Goal: Task Accomplishment & Management: Manage account settings

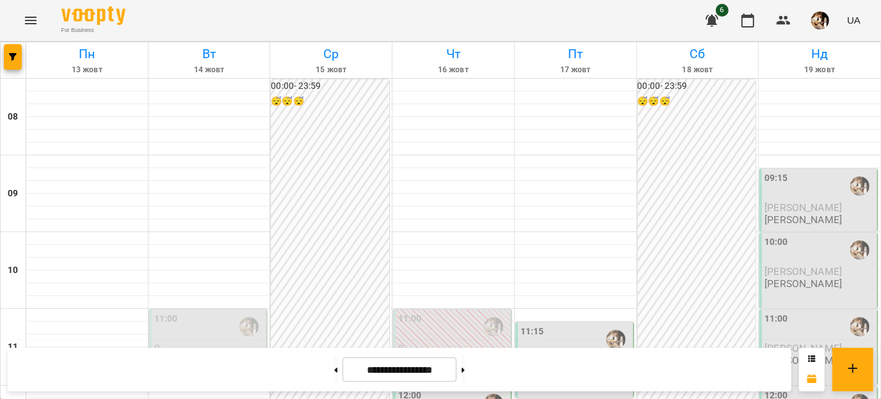
scroll to position [549, 0]
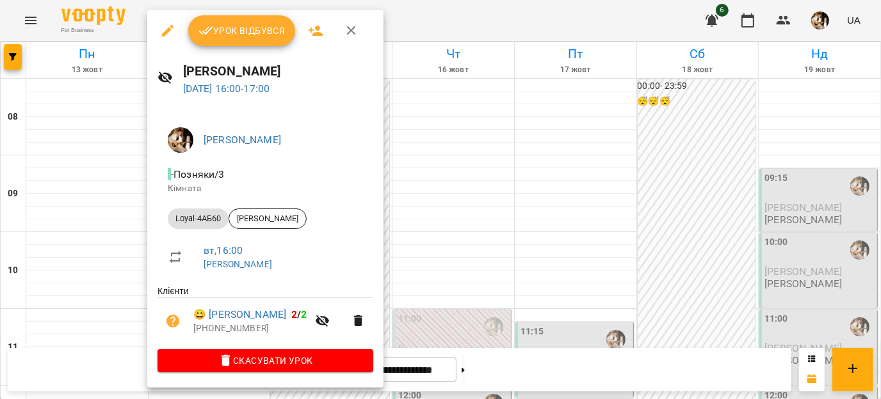
click at [237, 29] on span "Урок відбувся" at bounding box center [241, 30] width 87 height 15
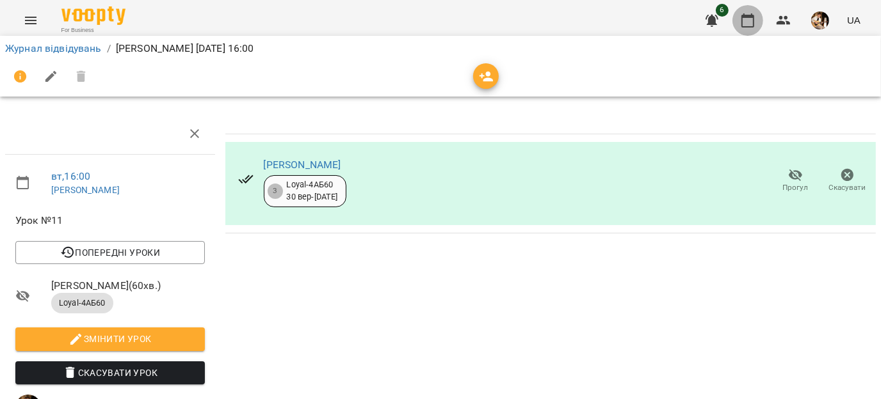
click at [750, 22] on icon "button" at bounding box center [747, 20] width 15 height 15
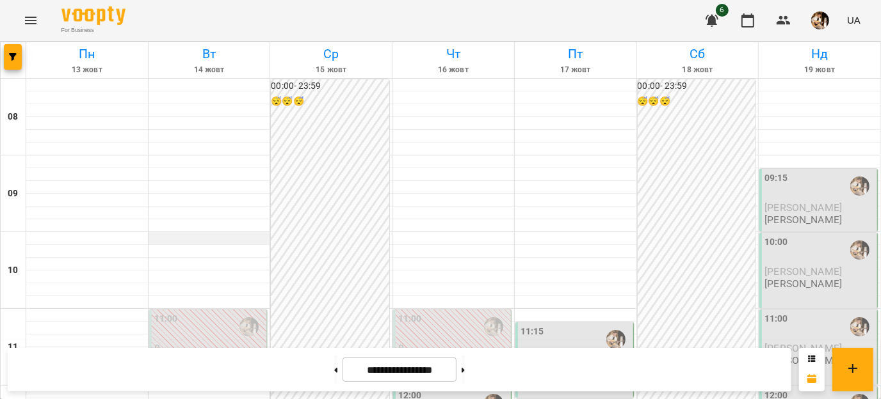
scroll to position [616, 0]
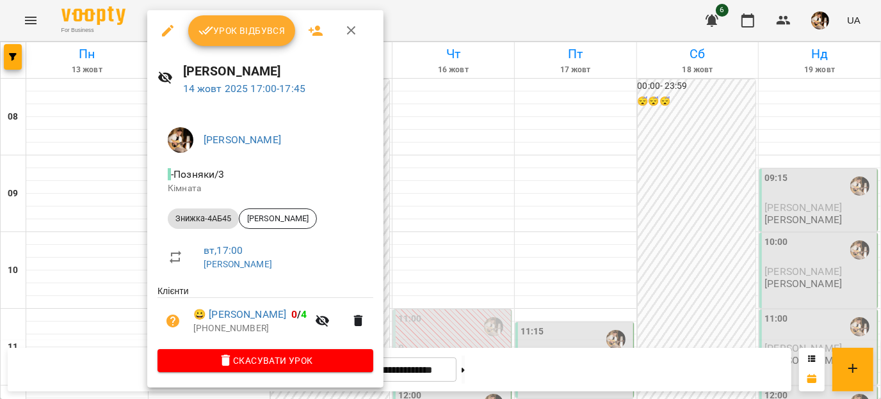
click at [225, 39] on button "Урок відбувся" at bounding box center [242, 30] width 108 height 31
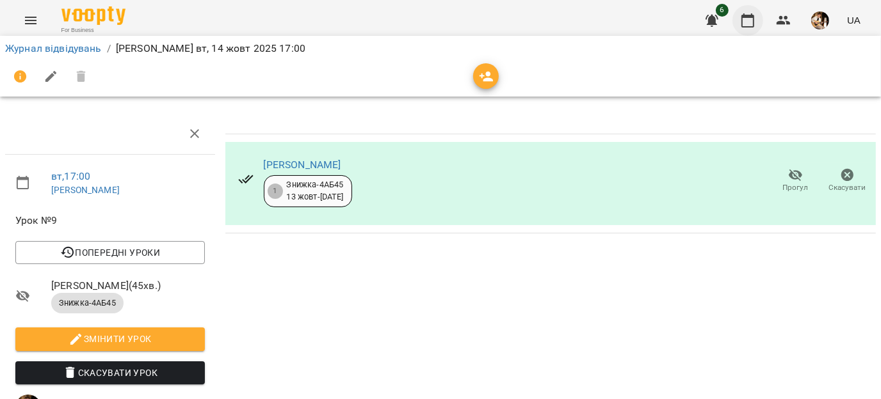
click at [744, 22] on icon "button" at bounding box center [747, 20] width 15 height 15
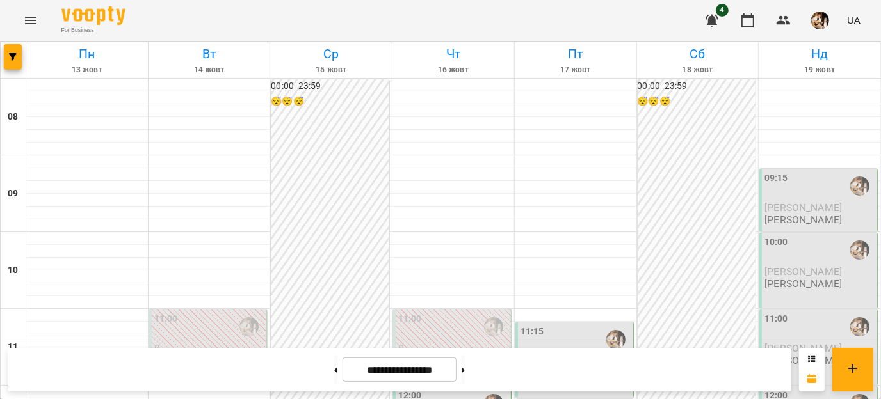
scroll to position [598, 0]
click at [828, 25] on span "button" at bounding box center [820, 21] width 18 height 18
click at [824, 24] on div at bounding box center [440, 199] width 881 height 399
